Goal: Transaction & Acquisition: Download file/media

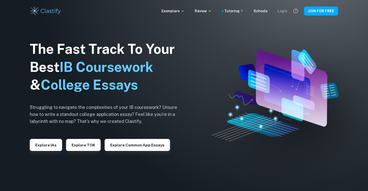
click at [283, 11] on div "Login" at bounding box center [282, 11] width 10 height 6
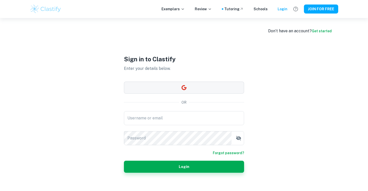
type input "[EMAIL_ADDRESS][DOMAIN_NAME]"
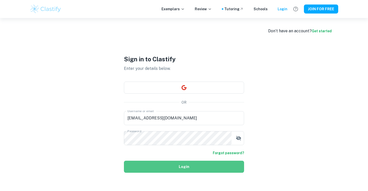
click at [179, 162] on button "Login" at bounding box center [184, 167] width 120 height 12
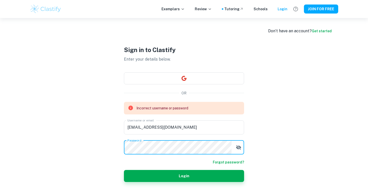
click at [110, 146] on div "Sign in to Clastify Enter your details below. OR Incorrect username or password…" at bounding box center [184, 113] width 150 height 191
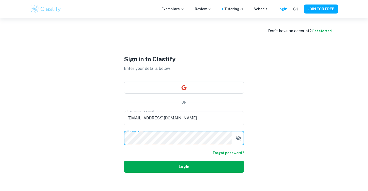
click at [164, 167] on button "Login" at bounding box center [184, 167] width 120 height 12
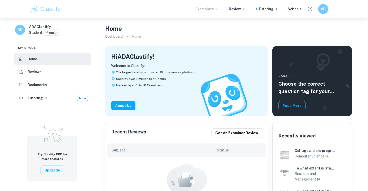
click at [216, 9] on p "Exemplars" at bounding box center [206, 9] width 23 height 6
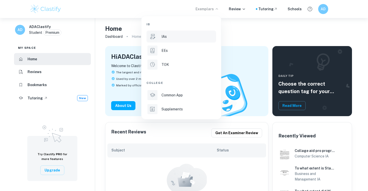
click at [170, 32] on li "IAs" at bounding box center [181, 37] width 70 height 12
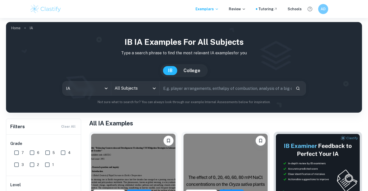
click at [141, 87] on input "All Subjects" at bounding box center [131, 89] width 36 height 10
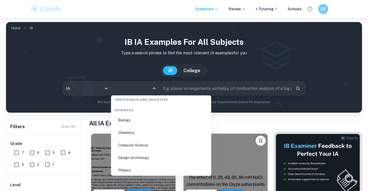
scroll to position [773, 0]
click at [136, 149] on li "Computer Science" at bounding box center [161, 145] width 96 height 12
type input "Computer Science"
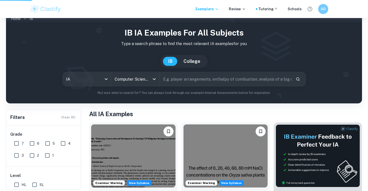
scroll to position [10, 0]
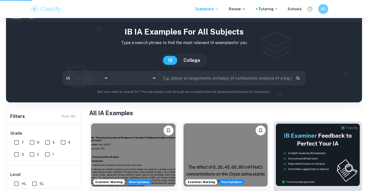
click at [173, 109] on h1 "All IA Examples" at bounding box center [225, 112] width 273 height 9
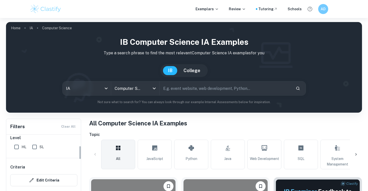
scroll to position [47, 0]
click at [28, 148] on div "HL" at bounding box center [21, 146] width 18 height 12
click at [40, 148] on span "SL" at bounding box center [42, 147] width 4 height 6
click at [40, 148] on input "SL" at bounding box center [35, 147] width 10 height 10
checkbox input "true"
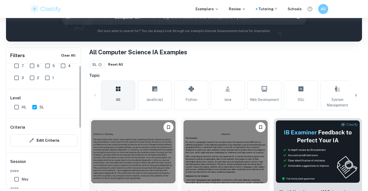
scroll to position [0, 0]
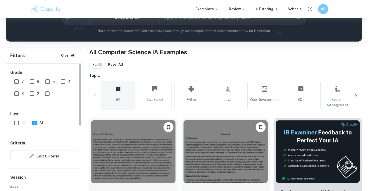
click at [37, 82] on span "6" at bounding box center [38, 82] width 2 height 6
click at [37, 82] on input "6" at bounding box center [32, 82] width 10 height 10
checkbox input "true"
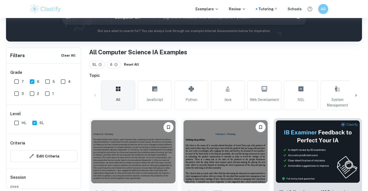
click at [15, 82] on input "7" at bounding box center [17, 82] width 10 height 10
checkbox input "true"
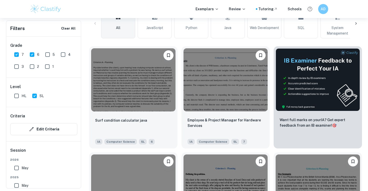
scroll to position [154, 0]
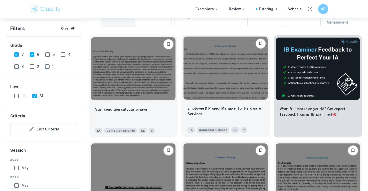
click at [241, 71] on img at bounding box center [225, 68] width 84 height 63
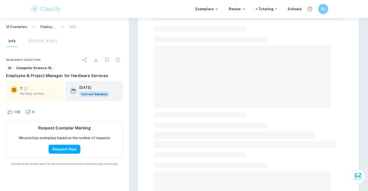
scroll to position [22, 0]
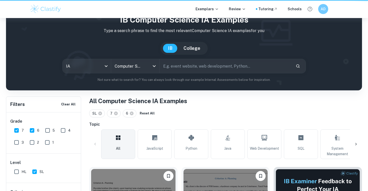
scroll to position [154, 0]
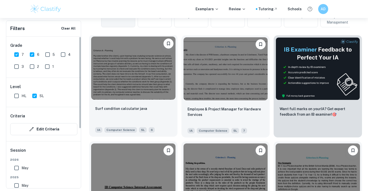
click at [127, 94] on img at bounding box center [133, 68] width 84 height 63
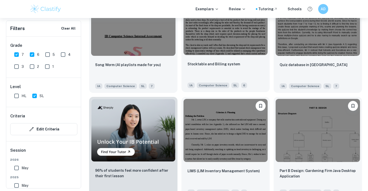
scroll to position [305, 0]
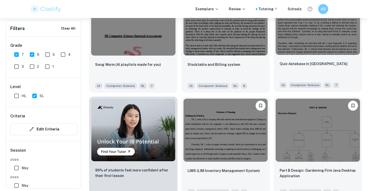
click at [289, 71] on div "Quiz database in [GEOGRAPHIC_DATA]" at bounding box center [317, 69] width 76 height 17
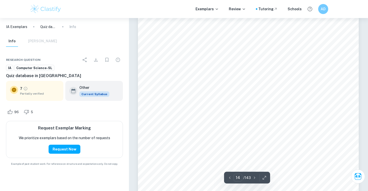
scroll to position [4252, 0]
type input "15"
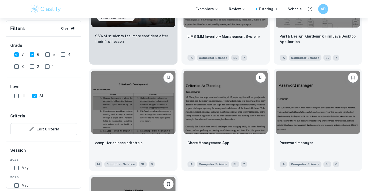
scroll to position [439, 0]
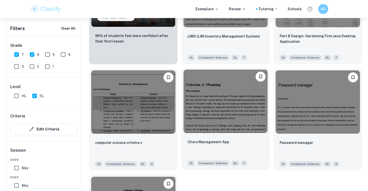
click at [204, 110] on img at bounding box center [225, 101] width 84 height 63
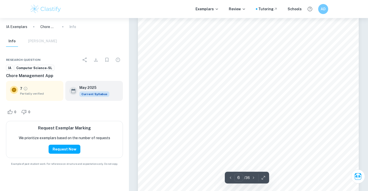
scroll to position [1739, 0]
type input "20"
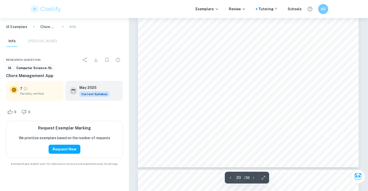
scroll to position [6008, 0]
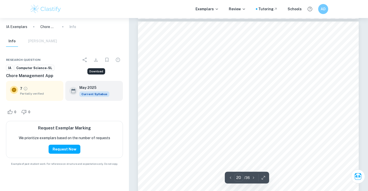
click at [94, 60] on icon "Download" at bounding box center [96, 60] width 6 height 6
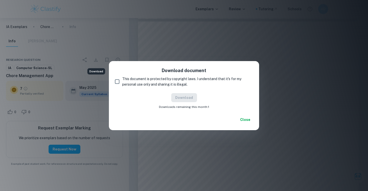
click at [134, 81] on span "This document is protected by copyright laws. I understand that it's for my per…" at bounding box center [185, 81] width 127 height 11
click at [122, 81] on input "This document is protected by copyright laws. I understand that it's for my per…" at bounding box center [117, 82] width 10 height 10
checkbox input "true"
click at [178, 95] on button "Download" at bounding box center [184, 97] width 26 height 9
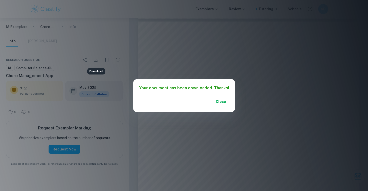
click at [218, 103] on button "Close" at bounding box center [221, 101] width 16 height 9
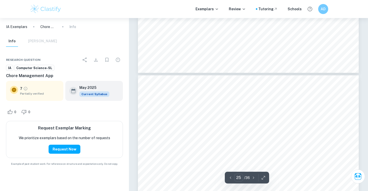
type input "24"
